Goal: Information Seeking & Learning: Learn about a topic

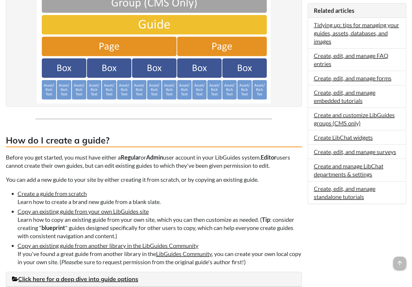
scroll to position [292, 0]
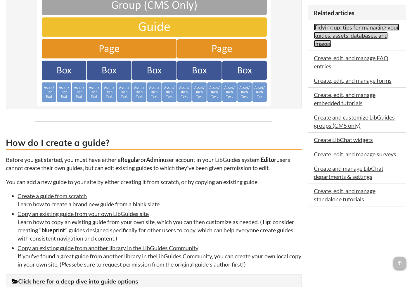
click at [346, 34] on link "Tidying up: tips for managing your guides, assets, databases, and images" at bounding box center [356, 35] width 85 height 23
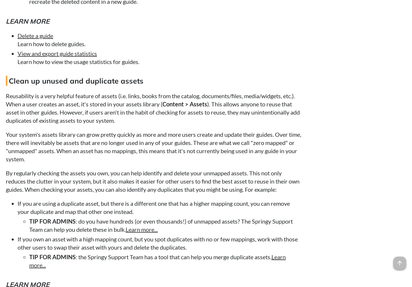
scroll to position [304, 0]
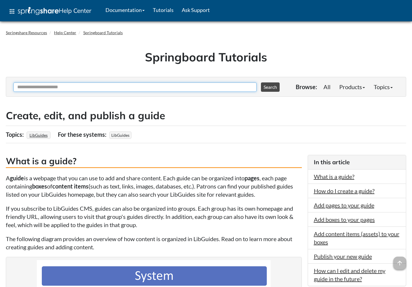
click at [85, 87] on input "Ask Another Question" at bounding box center [134, 86] width 243 height 9
type input "**********"
click at [261, 82] on button "Search" at bounding box center [270, 86] width 19 height 9
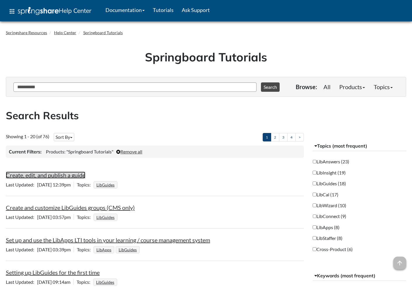
click at [76, 177] on link "Create, edit, and publish a guide" at bounding box center [46, 175] width 80 height 7
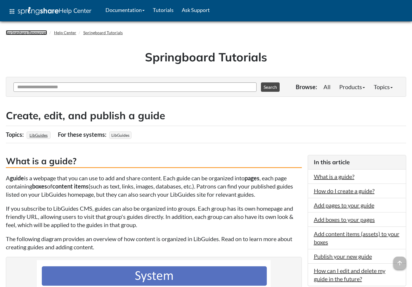
click at [34, 32] on link "Springshare Resources" at bounding box center [26, 32] width 41 height 5
